Goal: Task Accomplishment & Management: Manage account settings

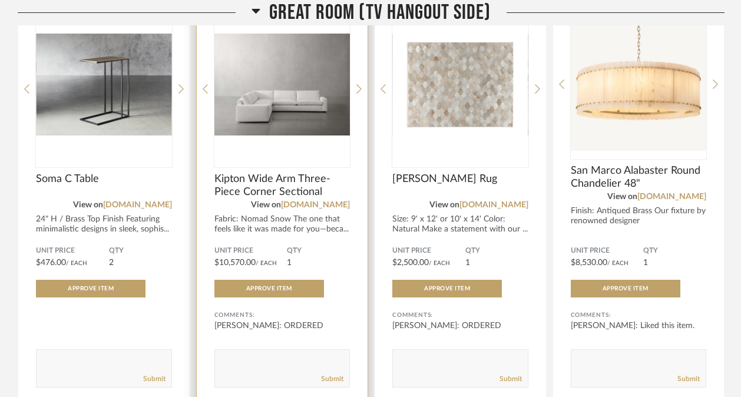
scroll to position [3869, 0]
click at [362, 94] on div "DISLIKE LIKE Kipton Wide Arm Three-Piece Corner Sectional View on [DOMAIN_NAME]…" at bounding box center [282, 196] width 171 height 420
click at [358, 93] on icon at bounding box center [358, 89] width 5 height 11
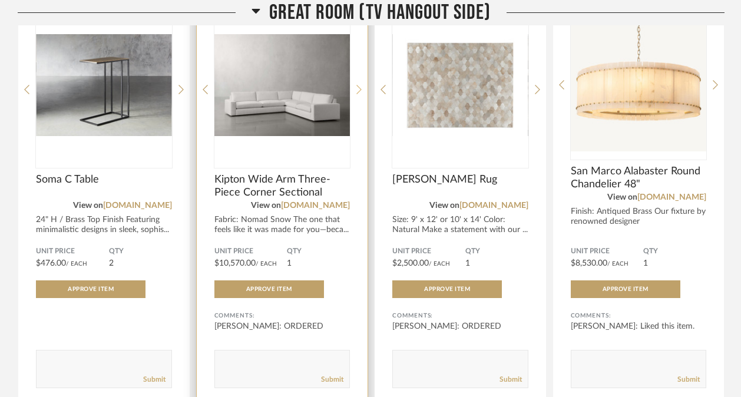
click at [358, 93] on icon at bounding box center [358, 89] width 5 height 11
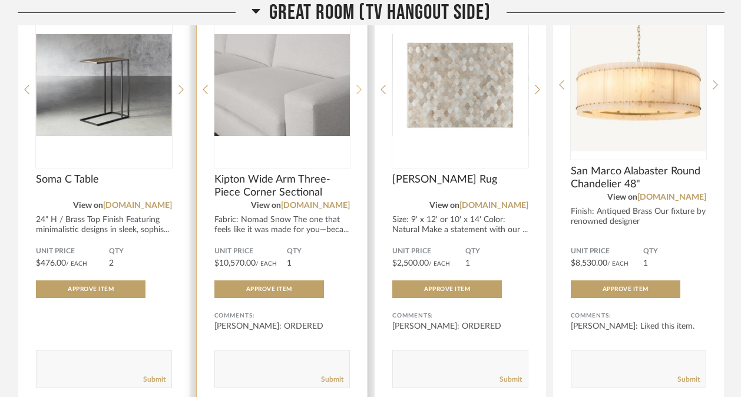
click at [358, 93] on icon at bounding box center [358, 89] width 5 height 11
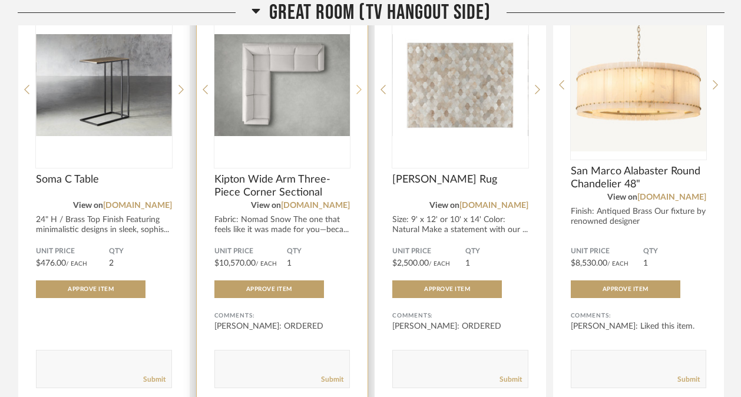
click at [358, 93] on icon at bounding box center [358, 89] width 5 height 11
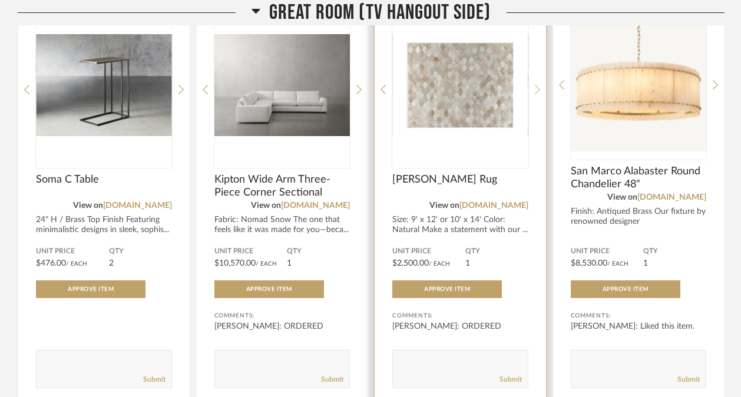
click at [537, 91] on icon at bounding box center [537, 89] width 5 height 11
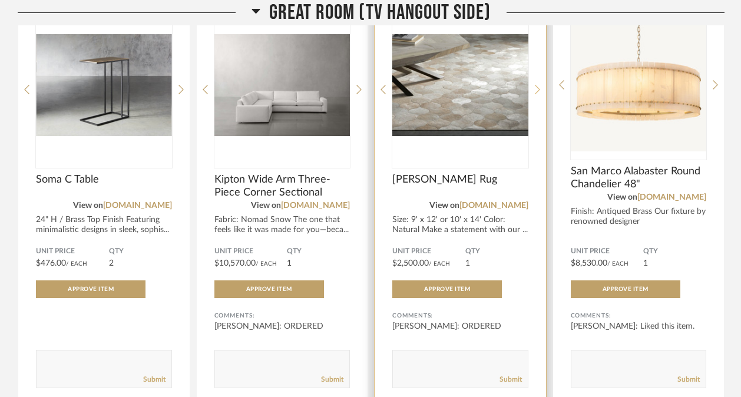
click at [537, 91] on icon at bounding box center [537, 89] width 5 height 11
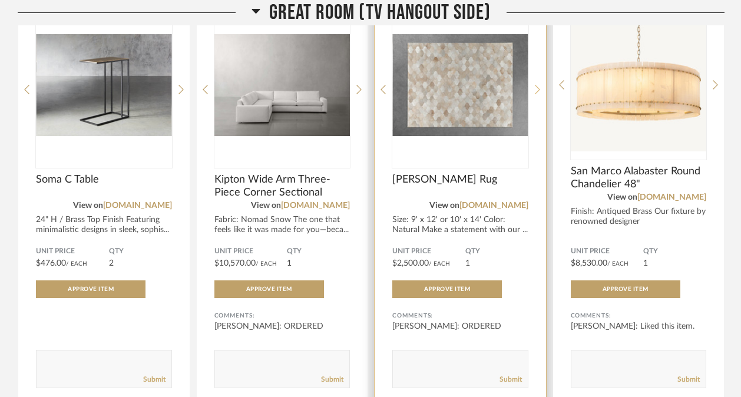
click at [537, 91] on icon at bounding box center [537, 89] width 5 height 11
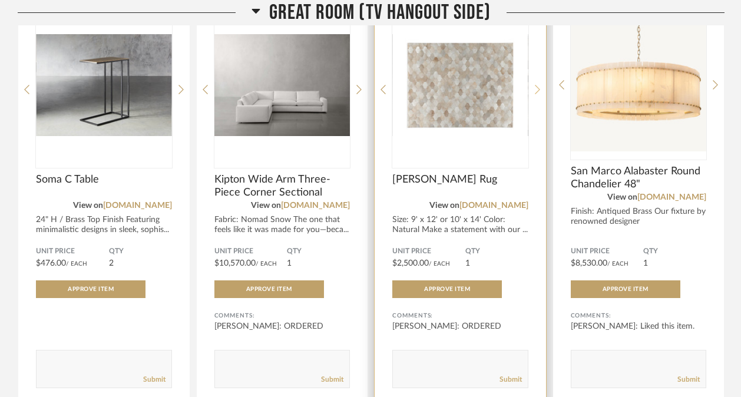
click at [537, 91] on icon at bounding box center [537, 89] width 5 height 11
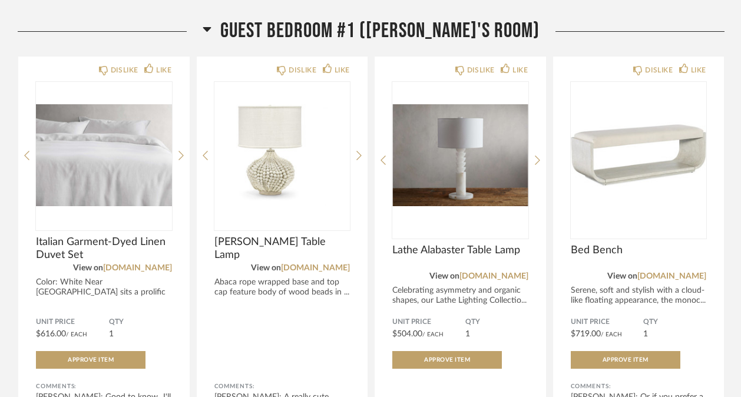
scroll to position [4835, 0]
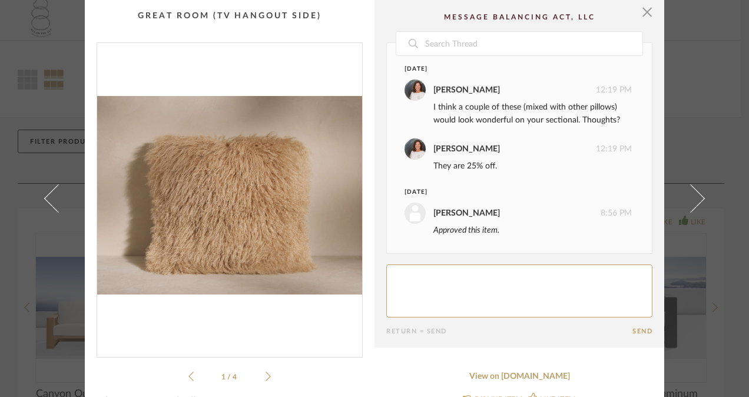
scroll to position [63, 0]
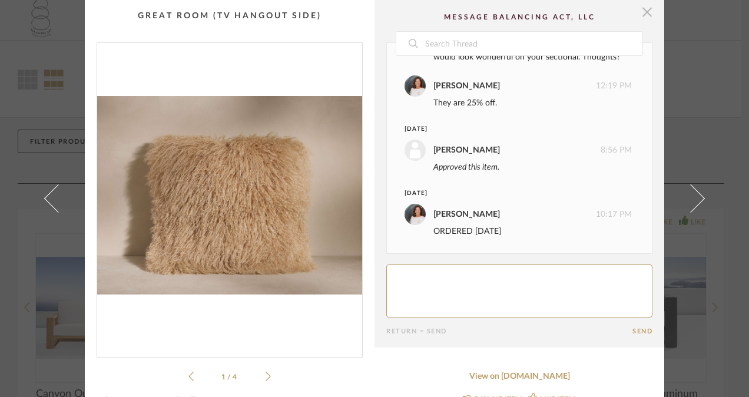
click at [641, 5] on span "button" at bounding box center [648, 12] width 24 height 24
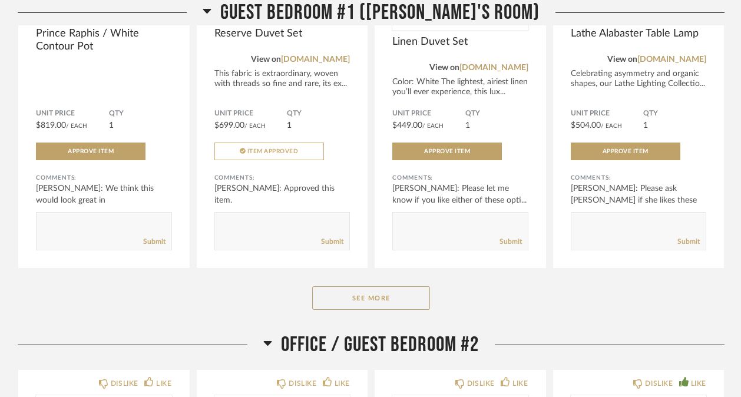
scroll to position [3816, 0]
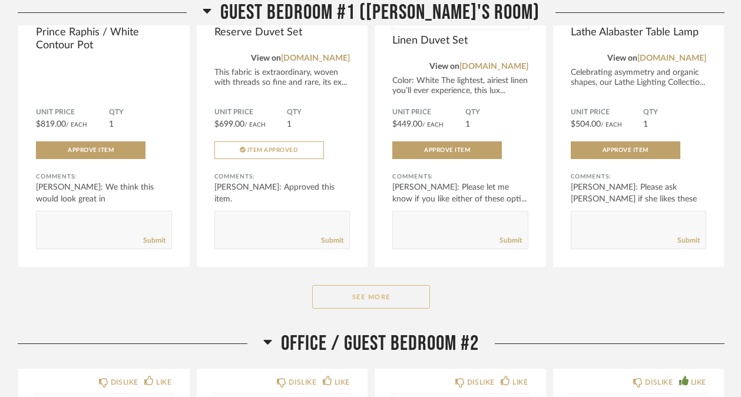
click at [391, 295] on button "See More" at bounding box center [371, 297] width 118 height 24
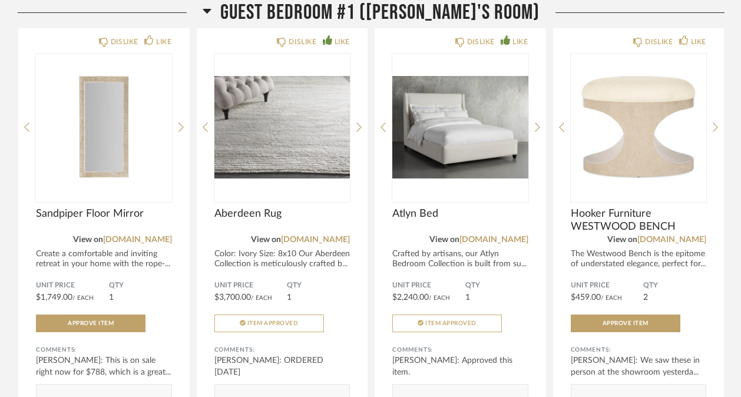
scroll to position [4060, 0]
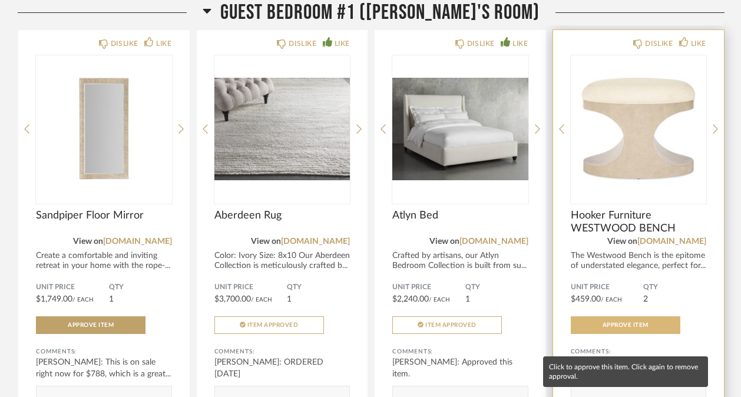
click at [600, 334] on button "Approve Item" at bounding box center [626, 325] width 110 height 18
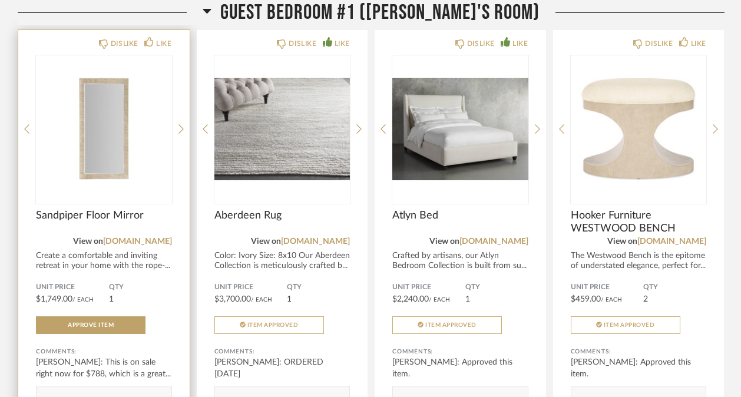
scroll to position [4252, 0]
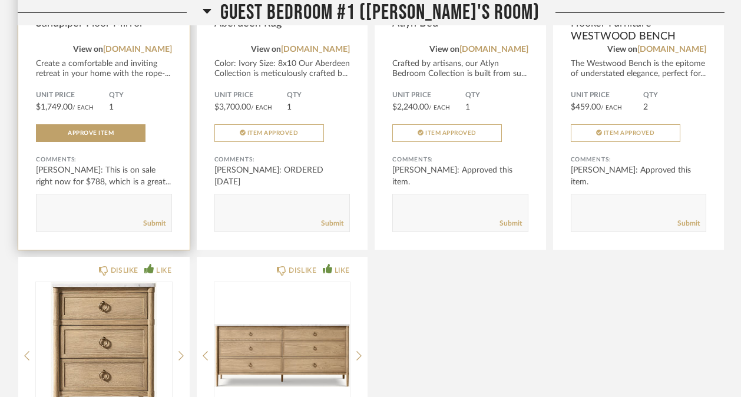
click at [101, 216] on textarea at bounding box center [104, 208] width 135 height 16
type textarea "Hi Peg, Penny would like a mirror similar to the one in our room (probably smal…"
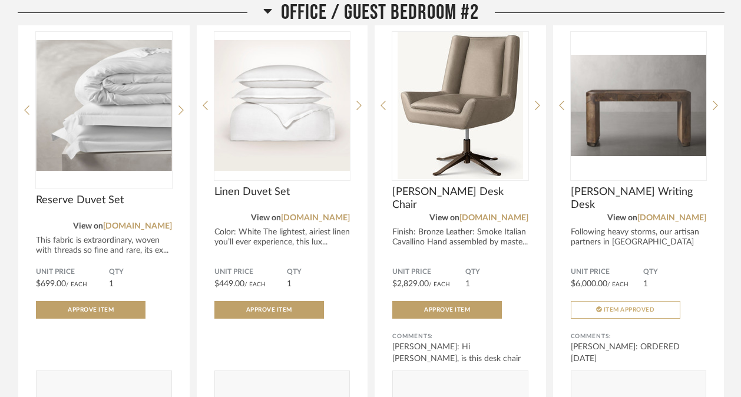
scroll to position [5060, 0]
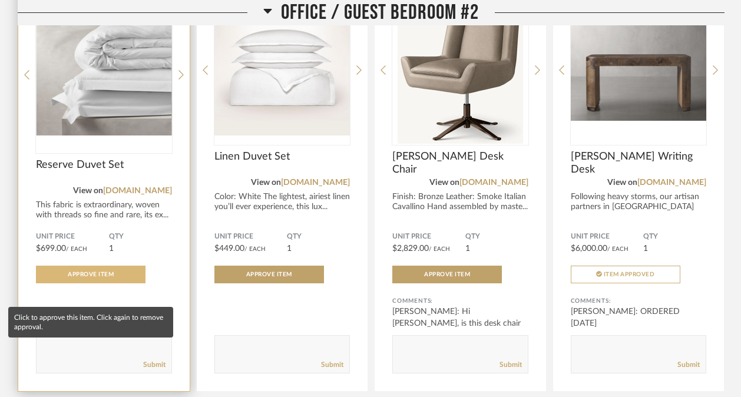
click at [107, 277] on span "Approve Item" at bounding box center [91, 275] width 46 height 6
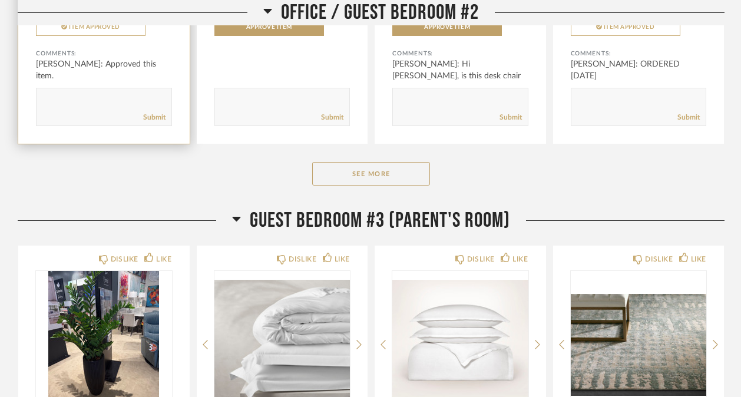
scroll to position [5308, 0]
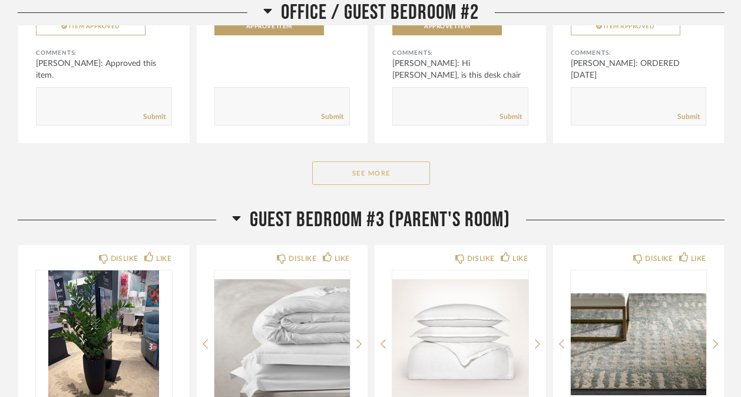
click at [383, 185] on button "See More" at bounding box center [371, 173] width 118 height 24
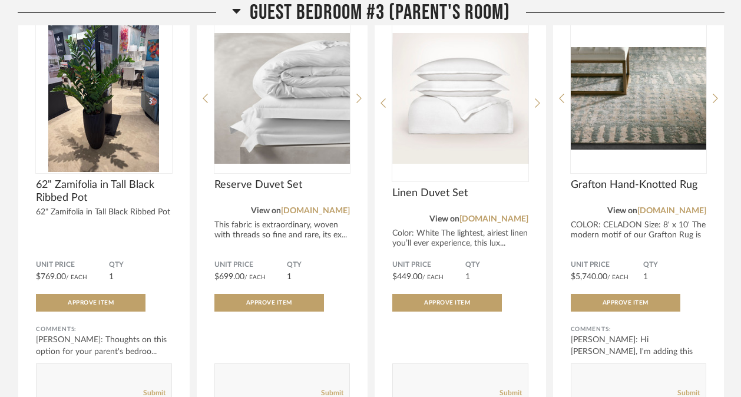
scroll to position [6408, 0]
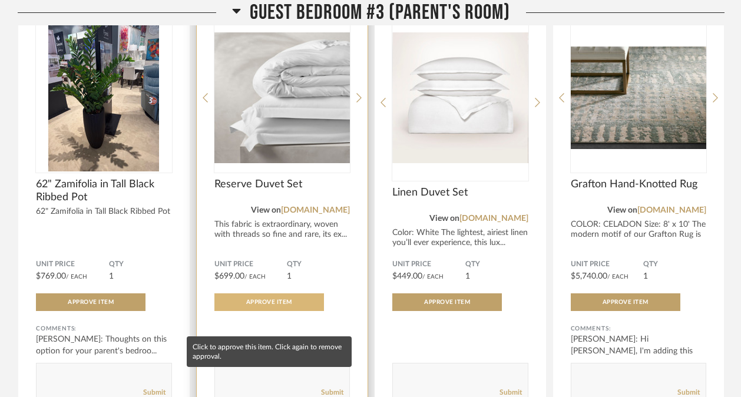
click at [278, 305] on span "Approve Item" at bounding box center [269, 302] width 46 height 6
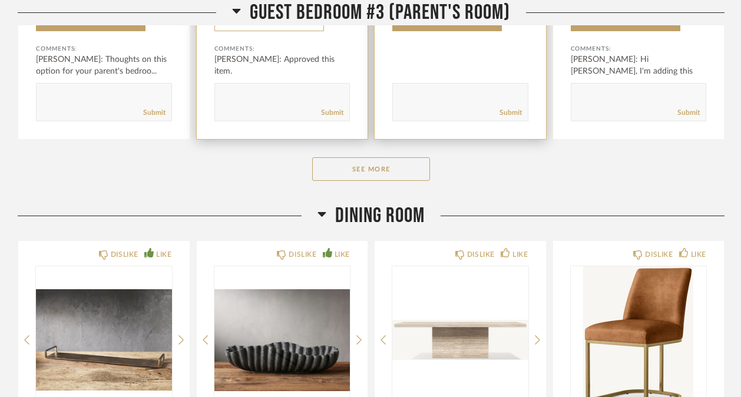
scroll to position [6689, 0]
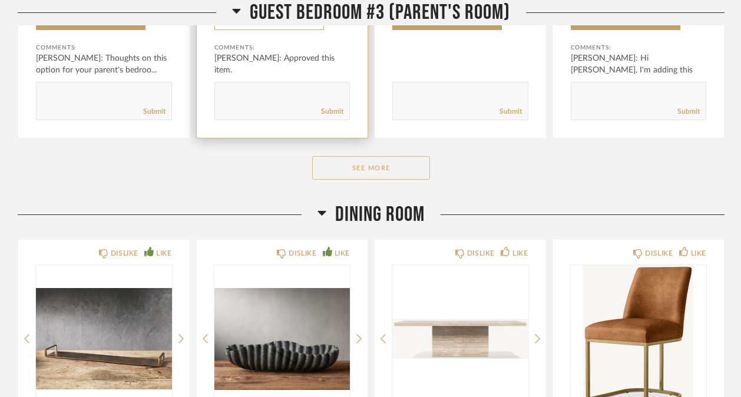
drag, startPoint x: 436, startPoint y: 204, endPoint x: 386, endPoint y: 188, distance: 52.4
click at [386, 180] on button "See More" at bounding box center [371, 168] width 118 height 24
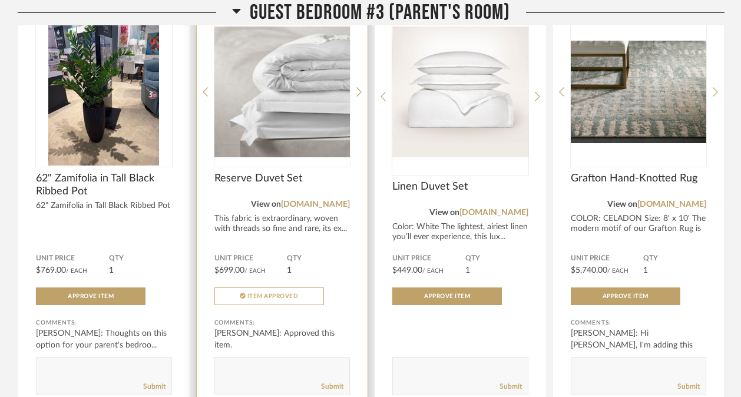
scroll to position [6411, 0]
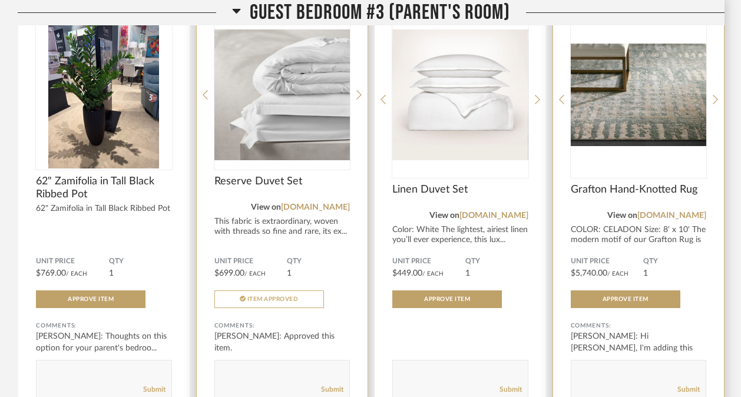
click at [634, 121] on img "0" at bounding box center [639, 94] width 136 height 147
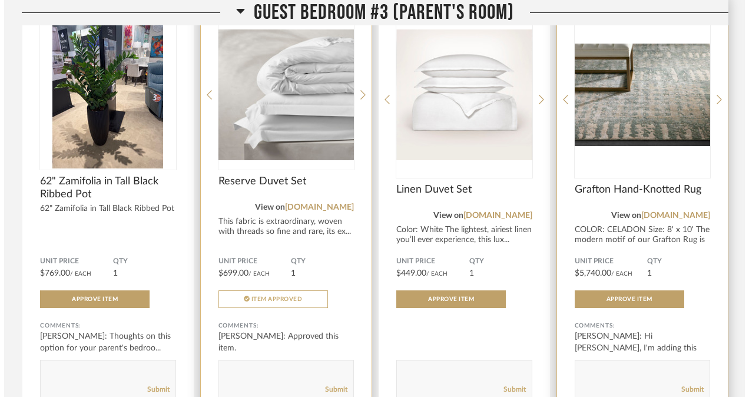
scroll to position [0, 0]
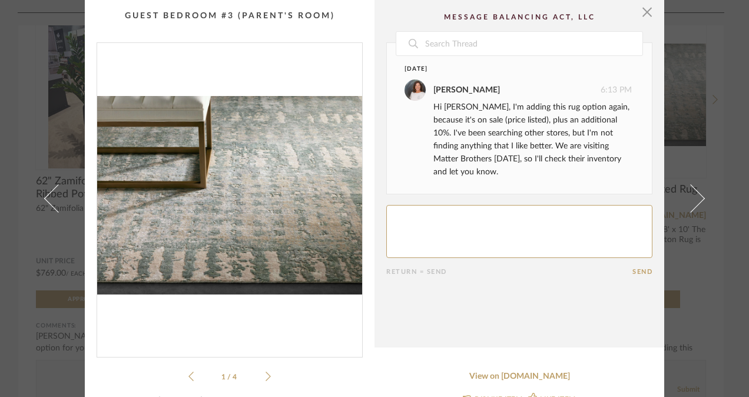
click at [266, 375] on icon at bounding box center [268, 376] width 5 height 11
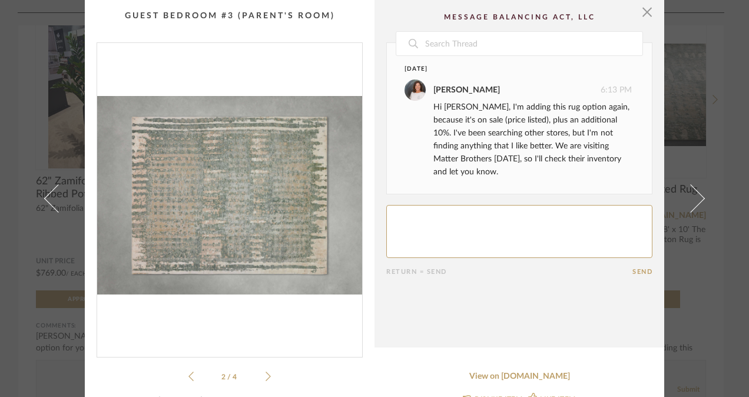
click at [266, 375] on icon at bounding box center [268, 376] width 5 height 11
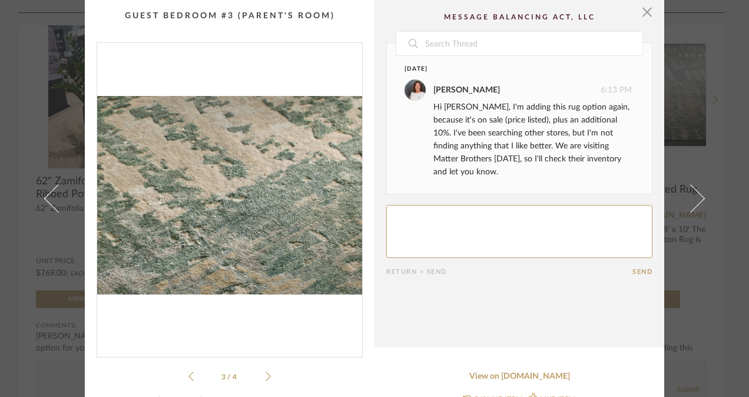
click at [266, 375] on icon at bounding box center [268, 376] width 5 height 11
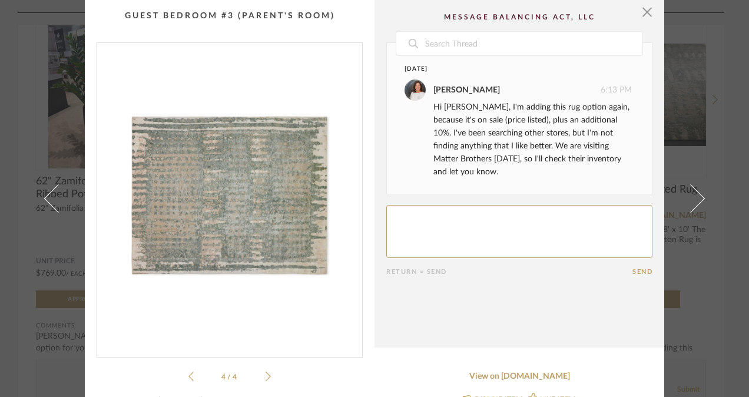
click at [266, 375] on icon at bounding box center [268, 376] width 5 height 11
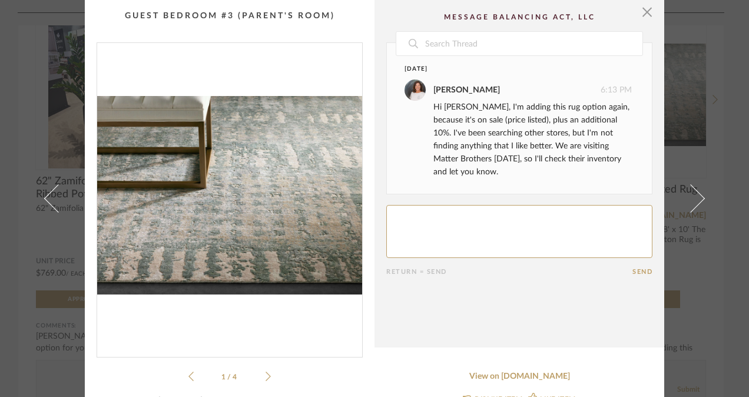
click at [266, 375] on icon at bounding box center [268, 376] width 5 height 11
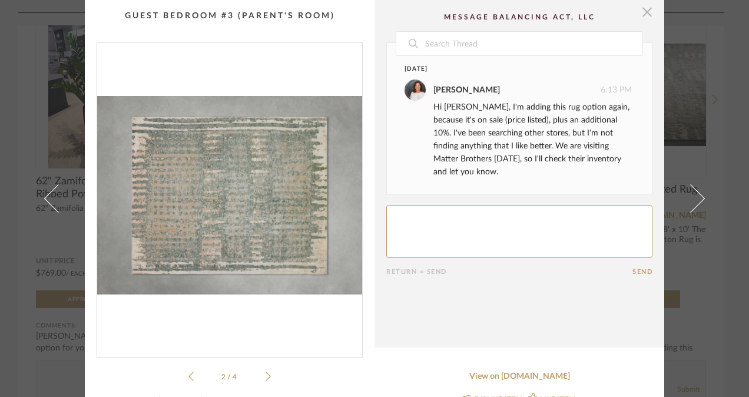
click at [643, 12] on span "button" at bounding box center [648, 12] width 24 height 24
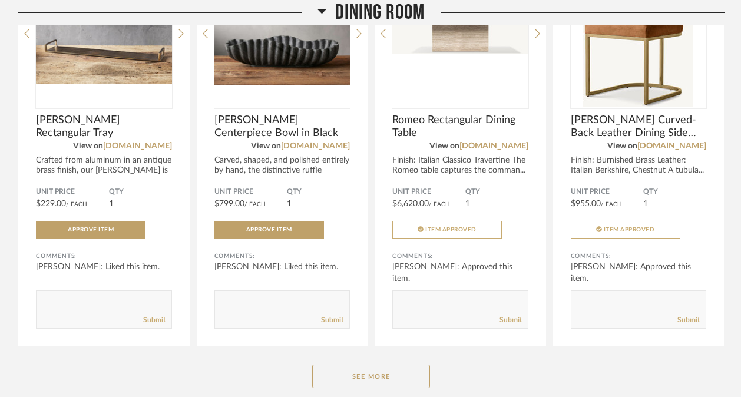
scroll to position [7841, 0]
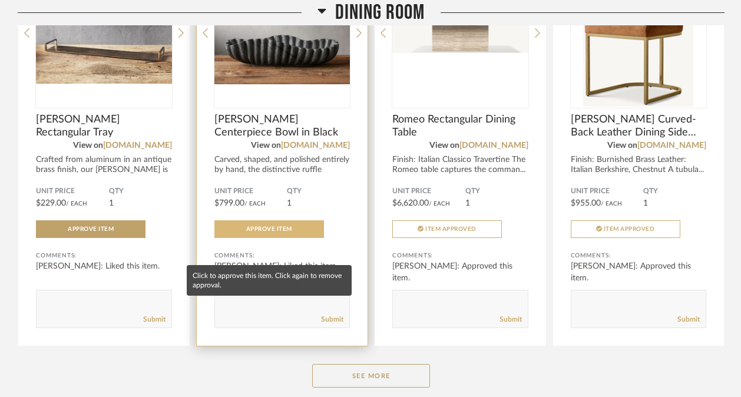
click at [279, 232] on span "Approve Item" at bounding box center [269, 229] width 46 height 6
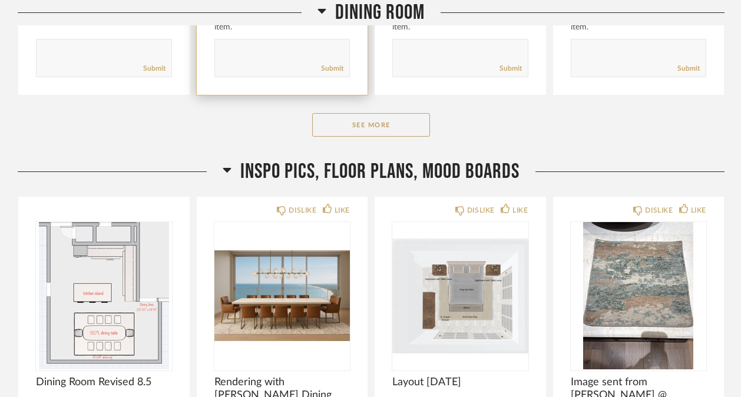
scroll to position [8092, 0]
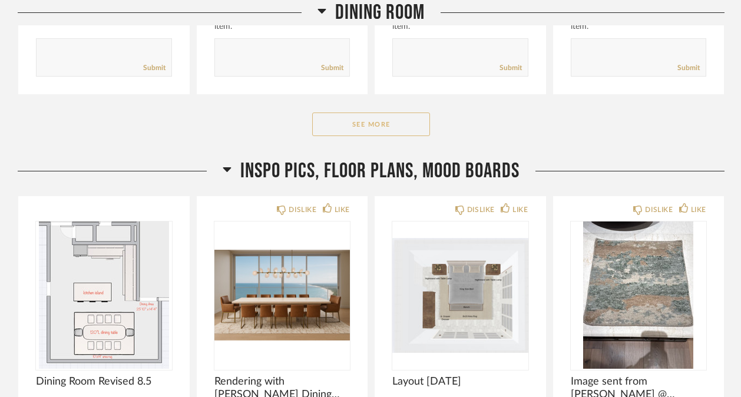
click at [404, 136] on button "See More" at bounding box center [371, 125] width 118 height 24
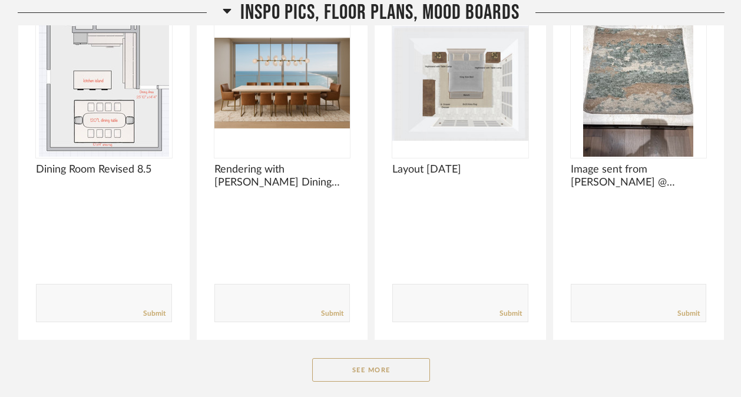
scroll to position [8732, 0]
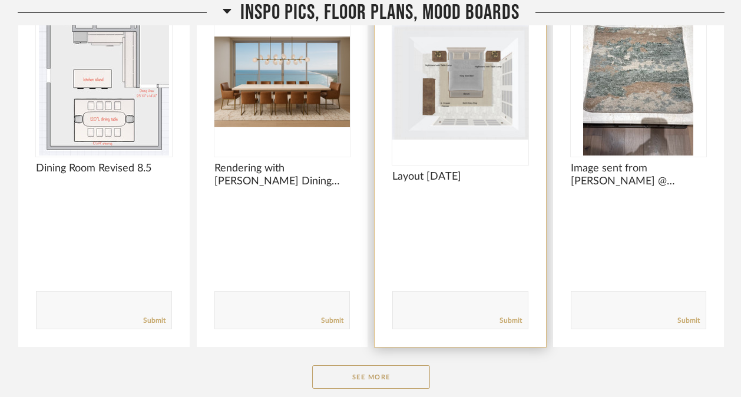
click at [477, 117] on img "0" at bounding box center [460, 81] width 136 height 147
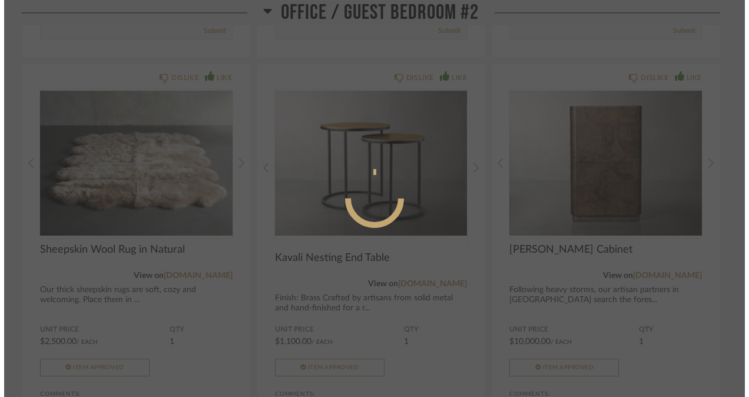
scroll to position [0, 0]
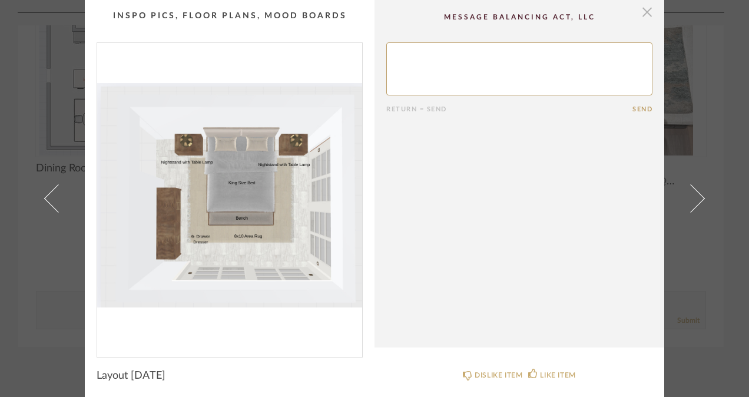
click at [643, 9] on span "button" at bounding box center [648, 12] width 24 height 24
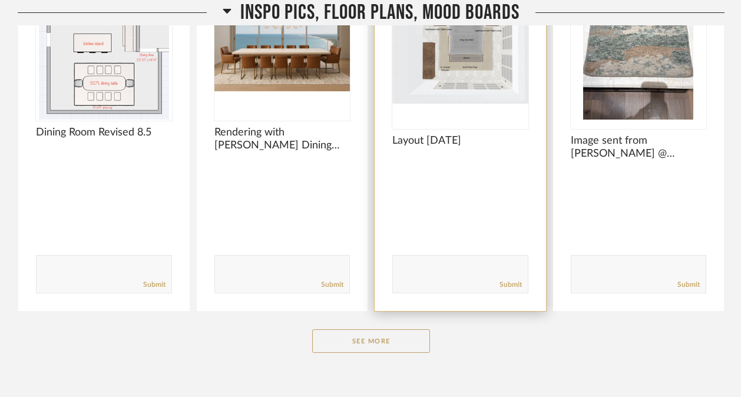
scroll to position [8847, 0]
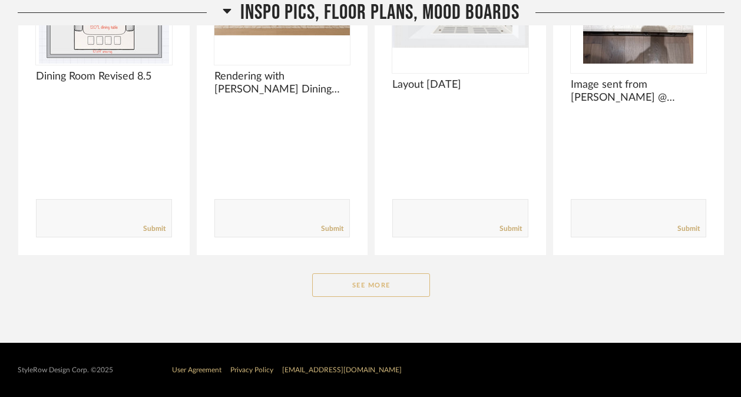
click at [386, 289] on button "See More" at bounding box center [371, 285] width 118 height 24
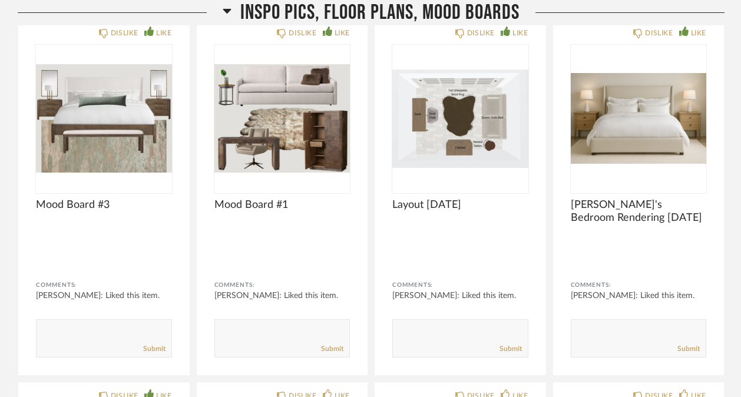
scroll to position [9072, 0]
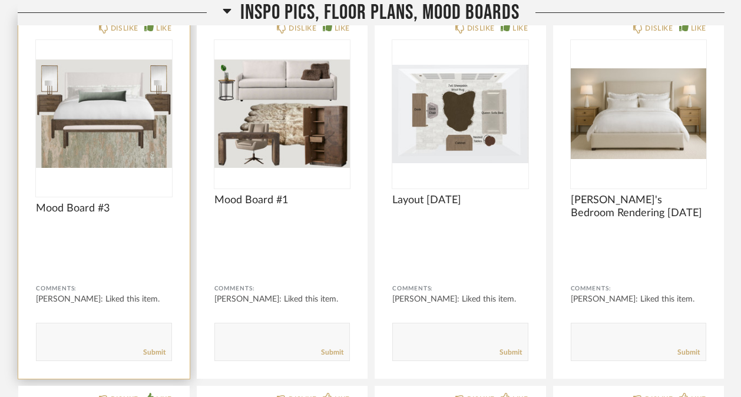
click at [95, 162] on img "0" at bounding box center [104, 113] width 136 height 147
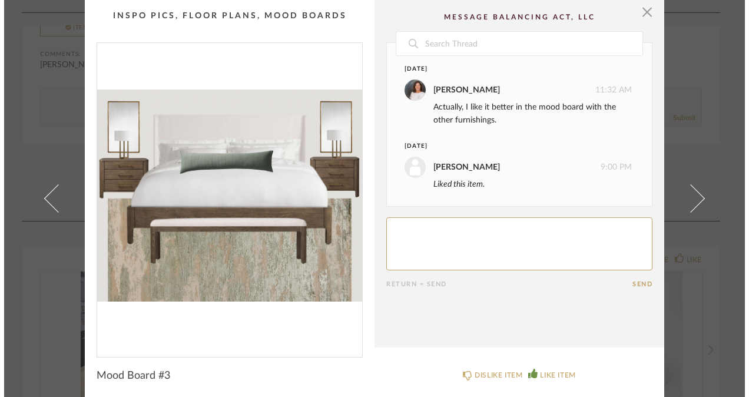
scroll to position [0, 0]
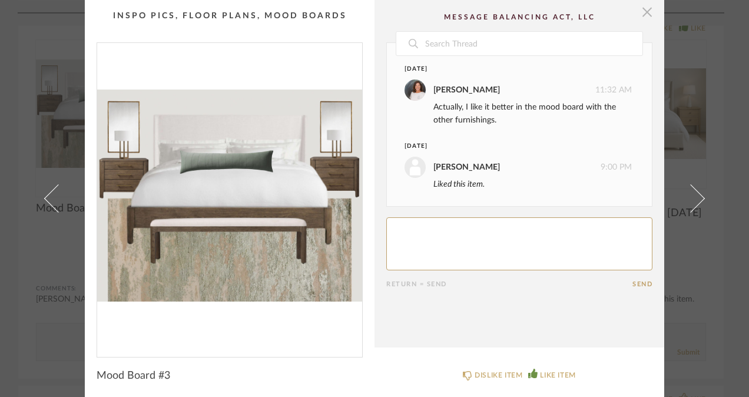
click at [641, 14] on span "button" at bounding box center [648, 12] width 24 height 24
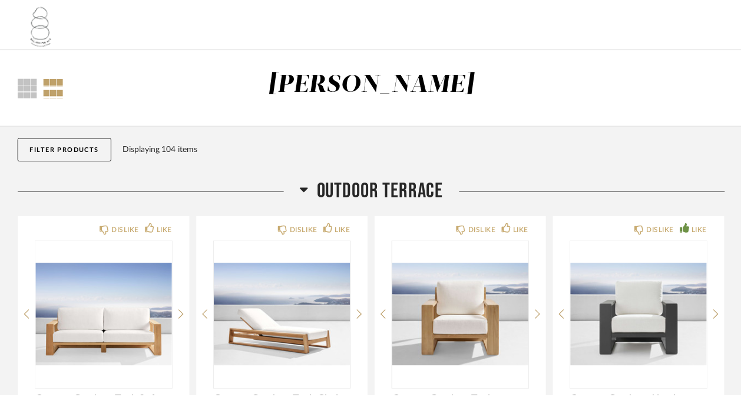
scroll to position [9072, 0]
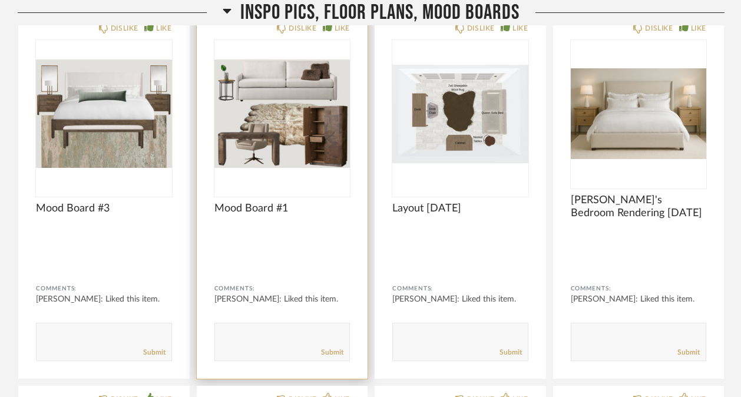
click at [329, 137] on img "0" at bounding box center [282, 113] width 136 height 147
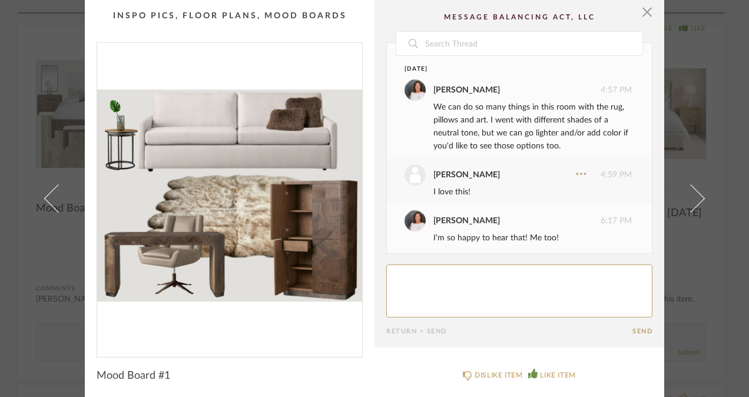
scroll to position [71, 0]
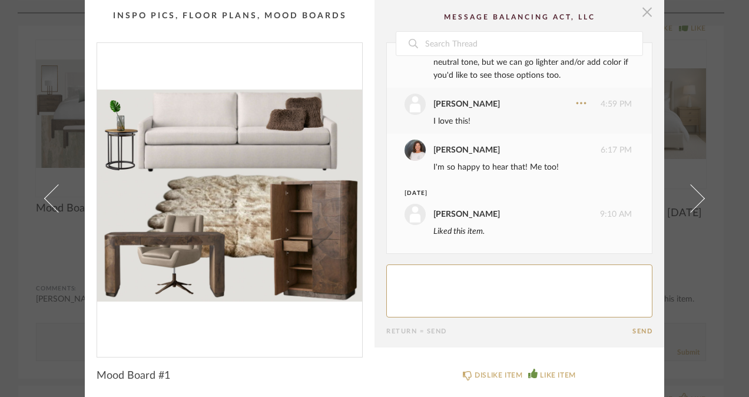
click at [647, 12] on span "button" at bounding box center [648, 12] width 24 height 24
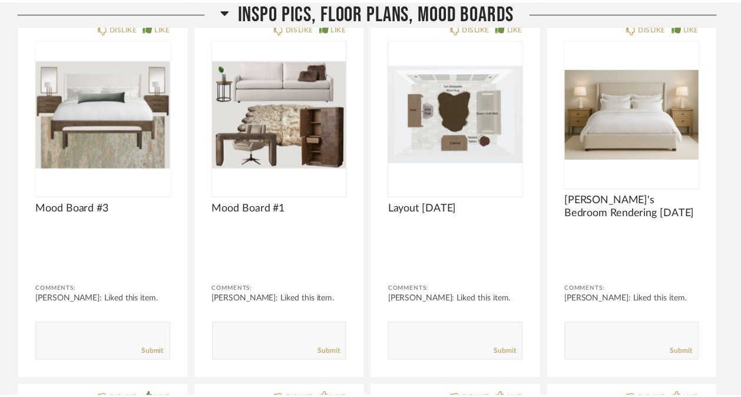
scroll to position [9072, 0]
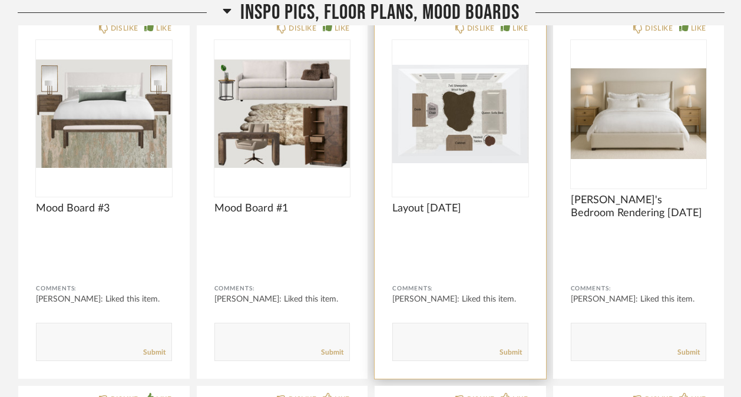
click at [471, 131] on img "0" at bounding box center [460, 113] width 136 height 147
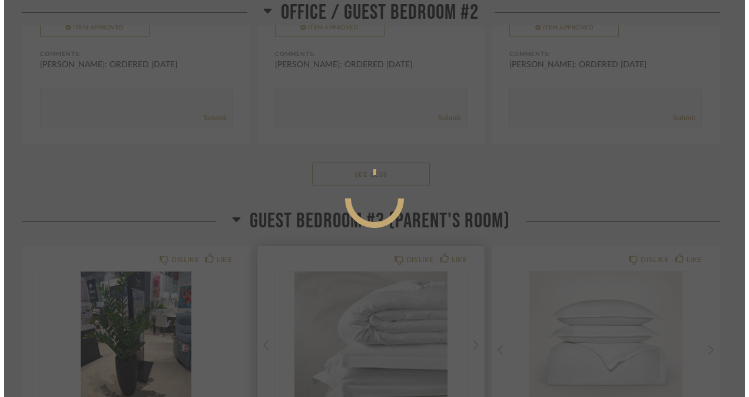
scroll to position [0, 0]
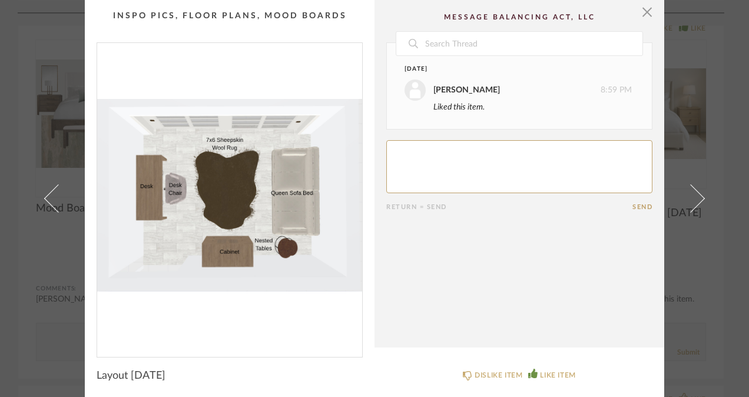
click at [471, 131] on div "Date August 12th Lisa Hughes 8:59 PM Liked this item. Return = Send Send" at bounding box center [519, 126] width 266 height 168
click at [647, 14] on span "button" at bounding box center [648, 12] width 24 height 24
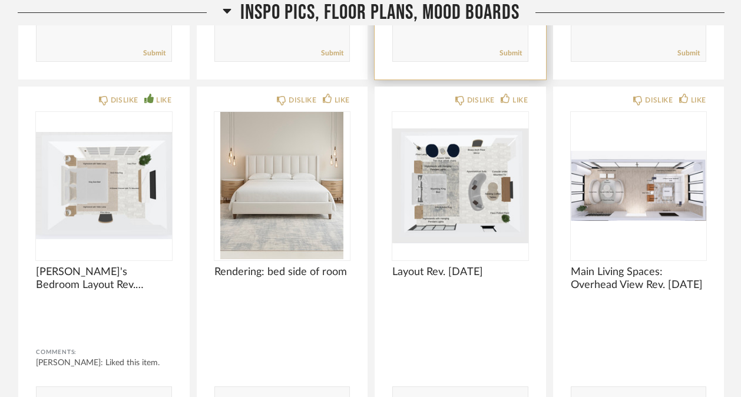
scroll to position [9371, 0]
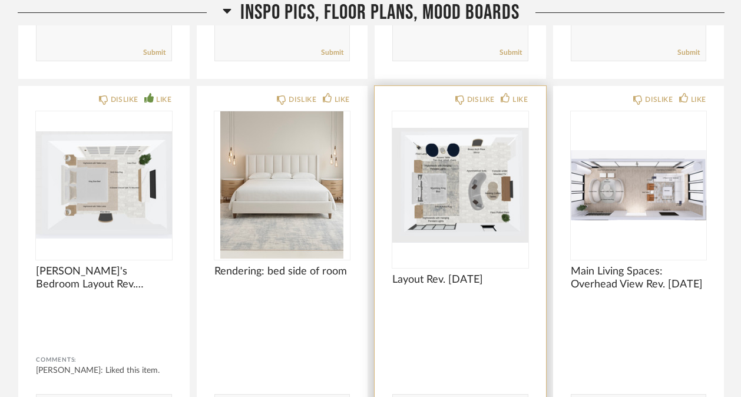
click at [483, 191] on img "0" at bounding box center [460, 184] width 136 height 147
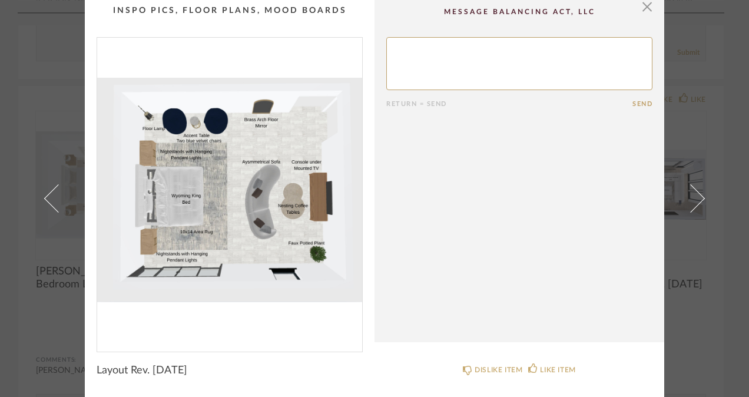
scroll to position [0, 0]
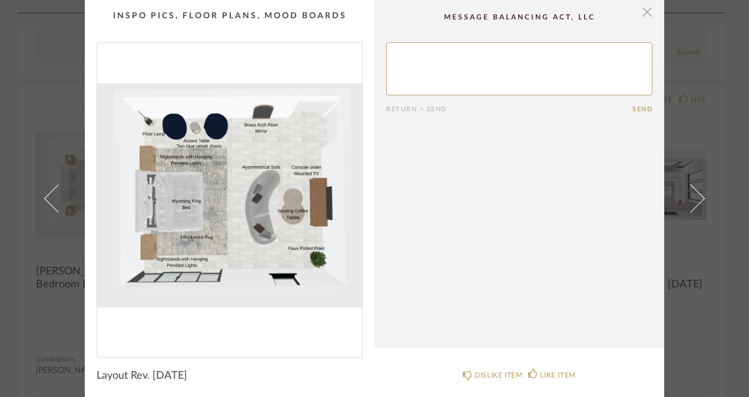
click at [643, 11] on span "button" at bounding box center [648, 12] width 24 height 24
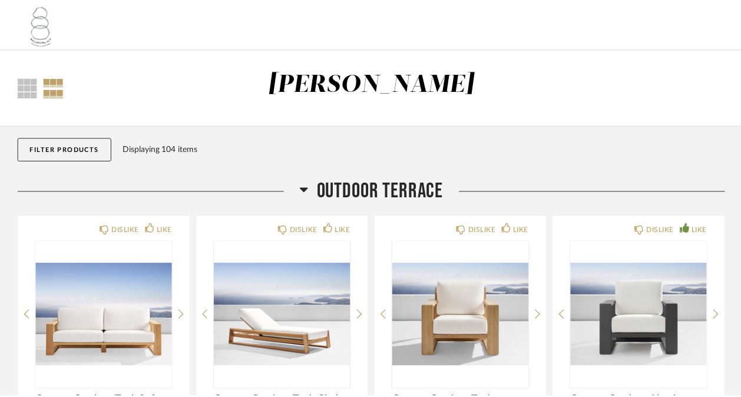
scroll to position [9371, 0]
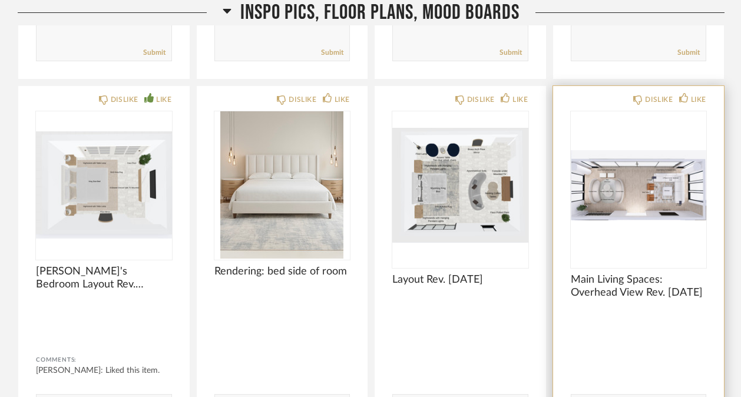
click at [637, 196] on img "0" at bounding box center [639, 184] width 136 height 147
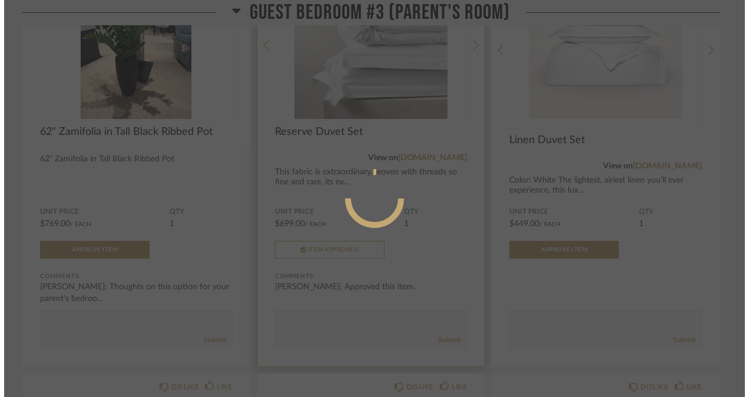
scroll to position [0, 0]
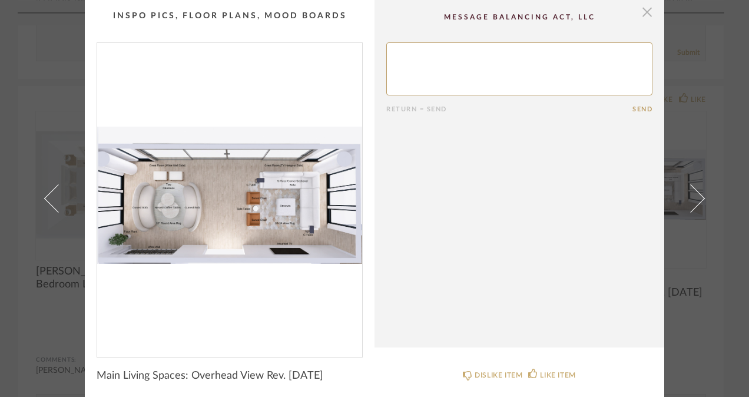
click at [646, 13] on span "button" at bounding box center [648, 12] width 24 height 24
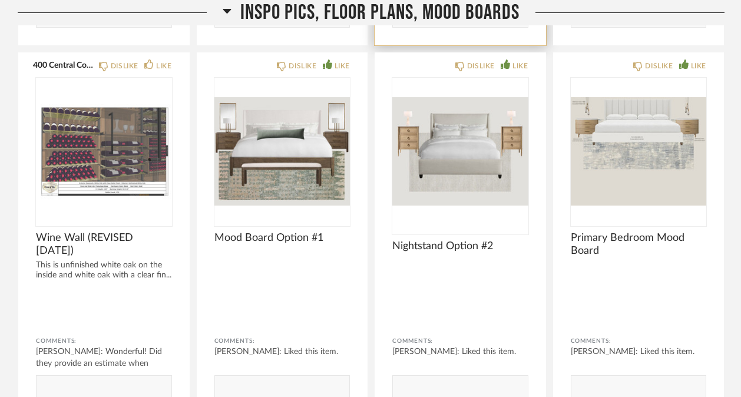
scroll to position [9777, 0]
click at [395, 262] on div "DISLIKE LIKE Nightstand Option #2 Comments: Lisa Hughes: Liked this item. Submit" at bounding box center [460, 241] width 171 height 379
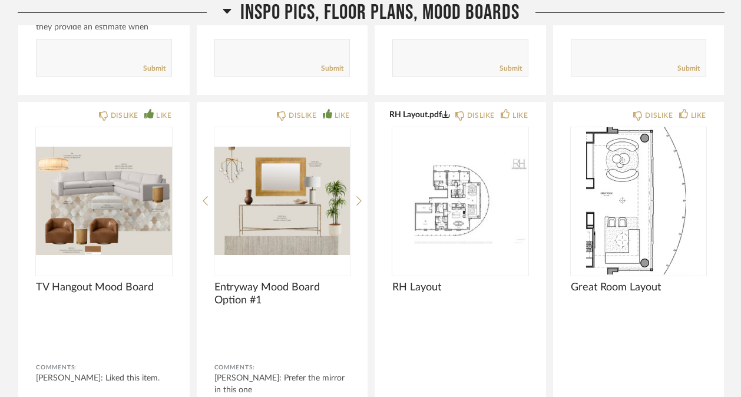
scroll to position [10113, 0]
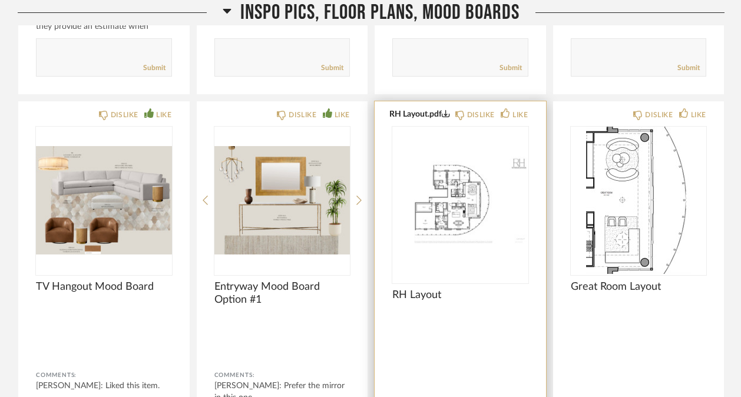
click at [474, 260] on img "0" at bounding box center [460, 200] width 136 height 147
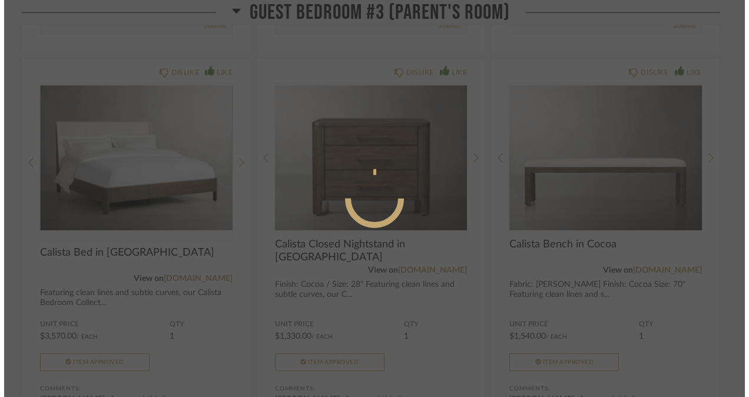
scroll to position [0, 0]
